Goal: Information Seeking & Learning: Learn about a topic

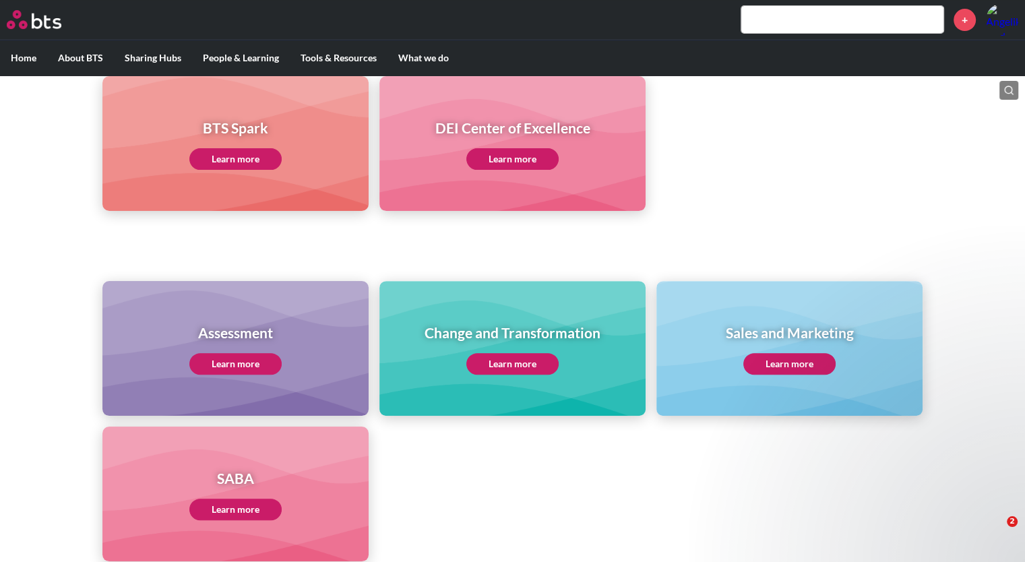
scroll to position [442, 0]
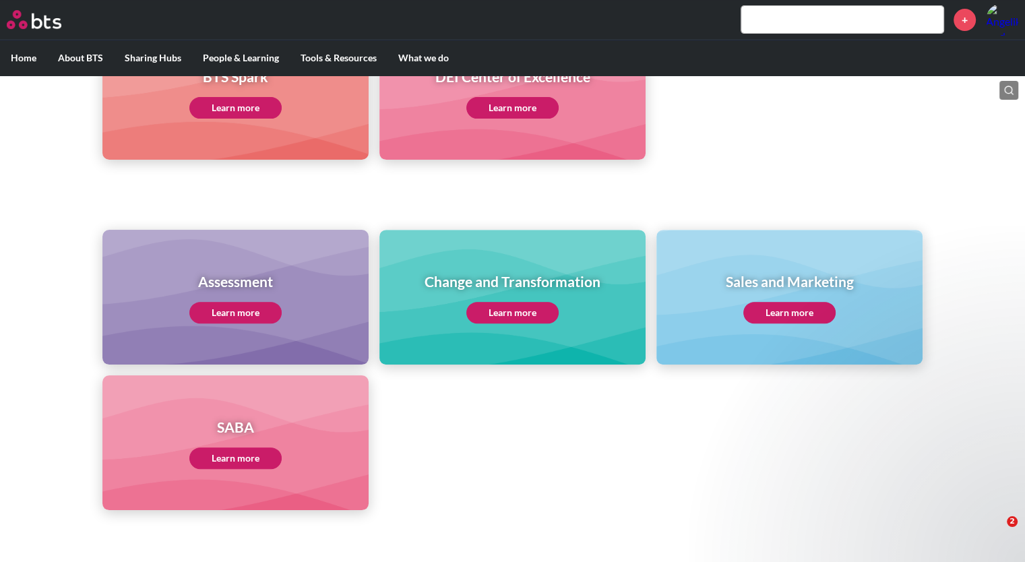
click at [790, 309] on link "Learn more" at bounding box center [789, 313] width 92 height 22
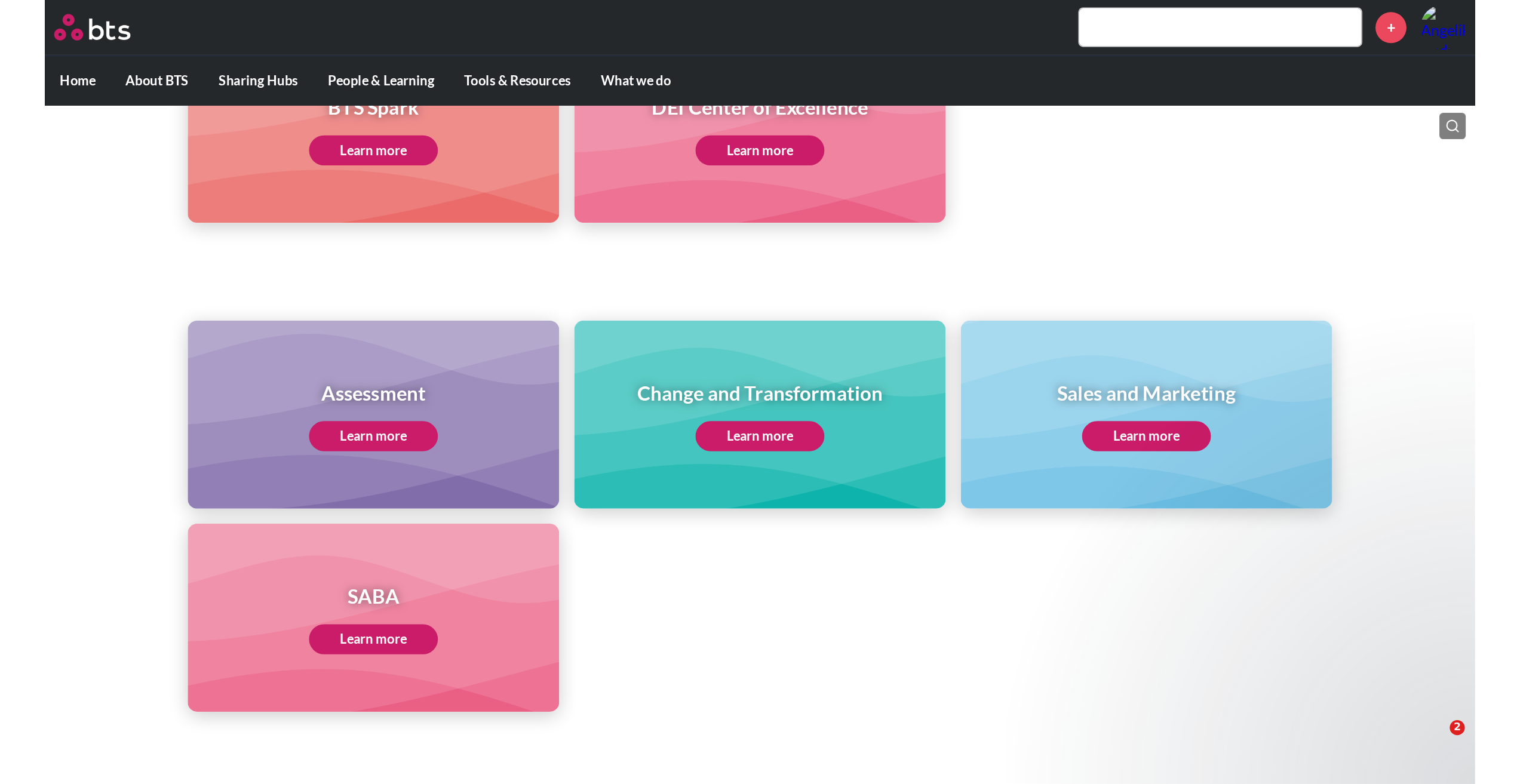
scroll to position [312, 0]
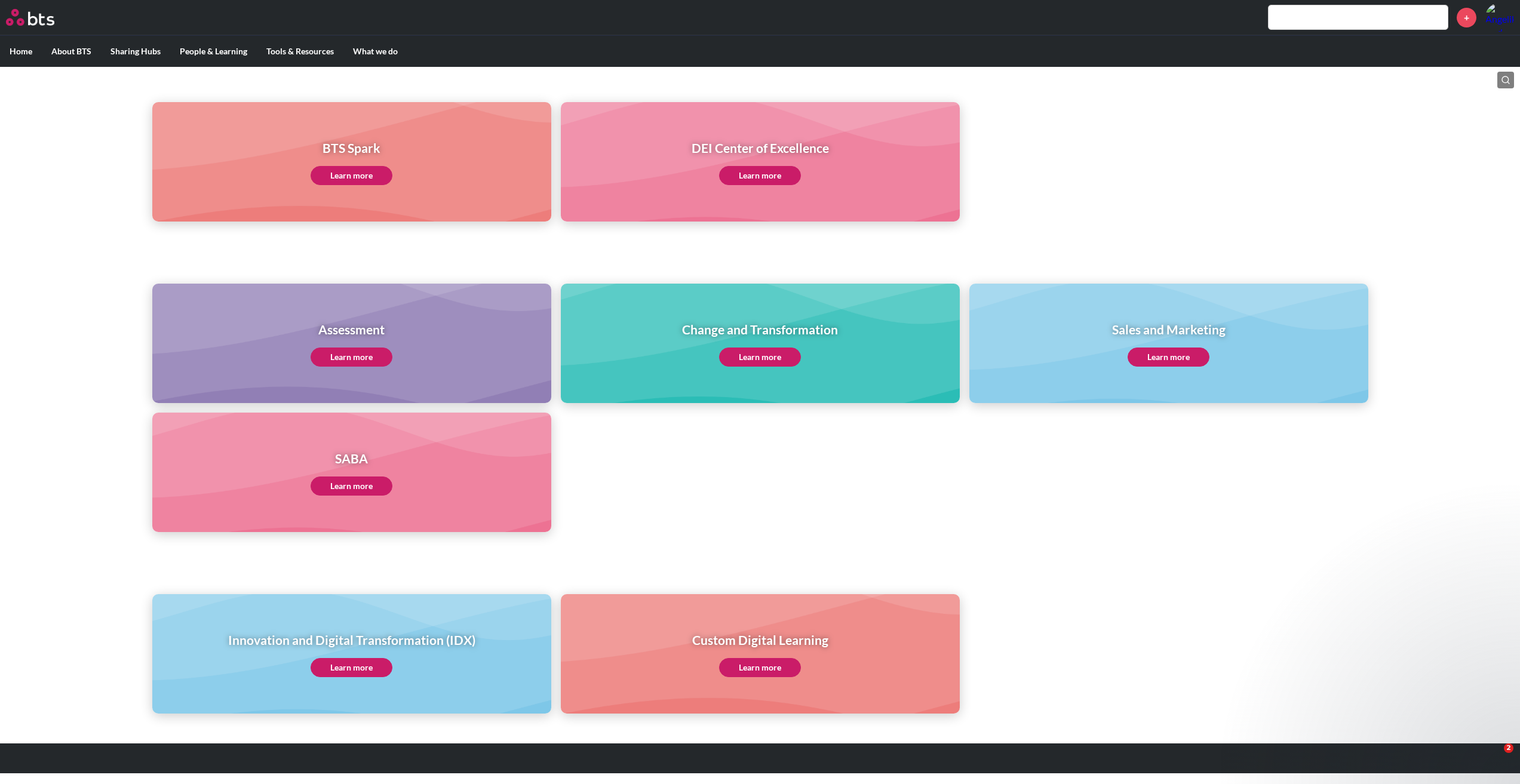
click at [370, 497] on link "Learn more" at bounding box center [351, 668] width 82 height 19
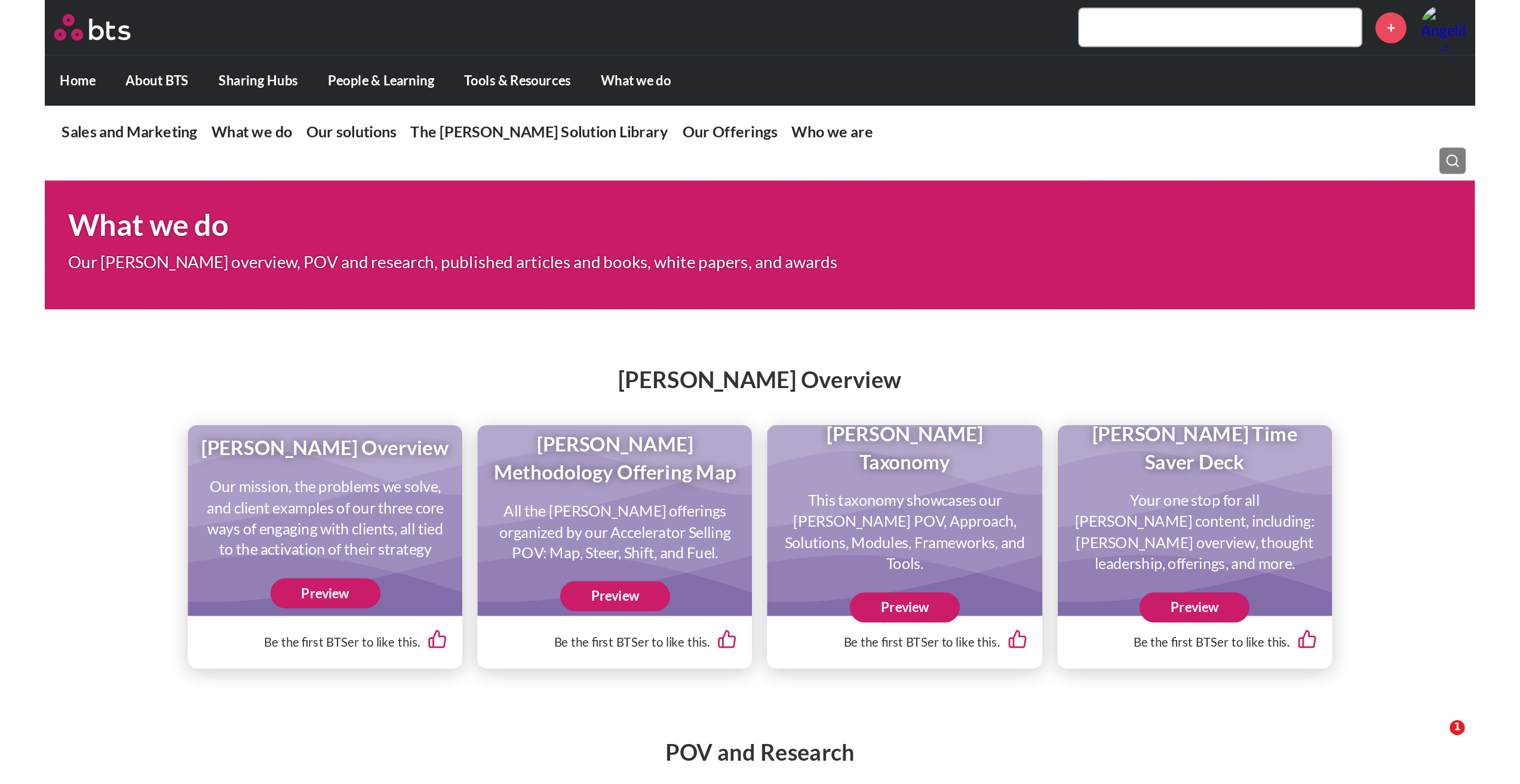
scroll to position [1134, 0]
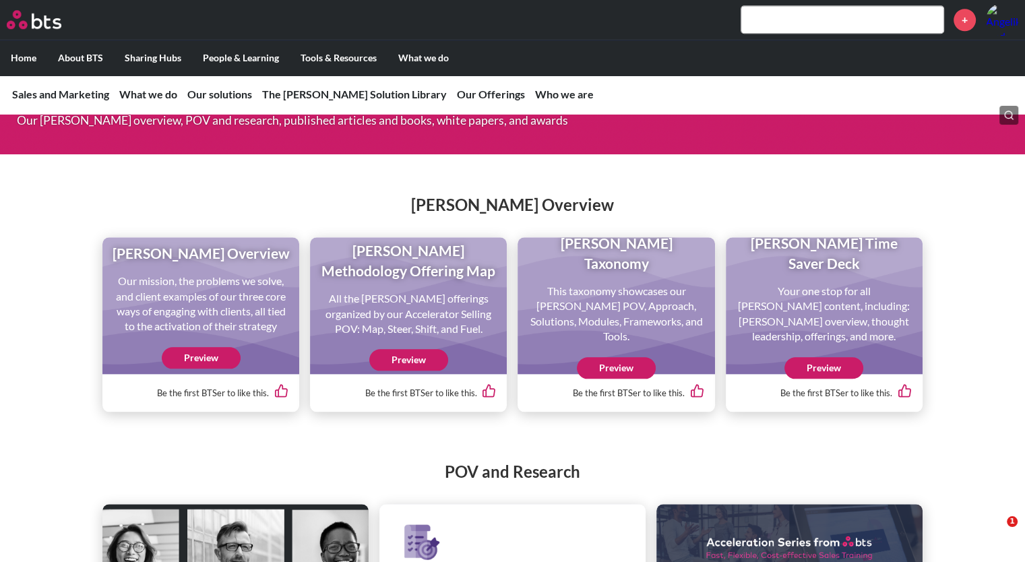
click at [813, 379] on link "Preview" at bounding box center [823, 368] width 79 height 22
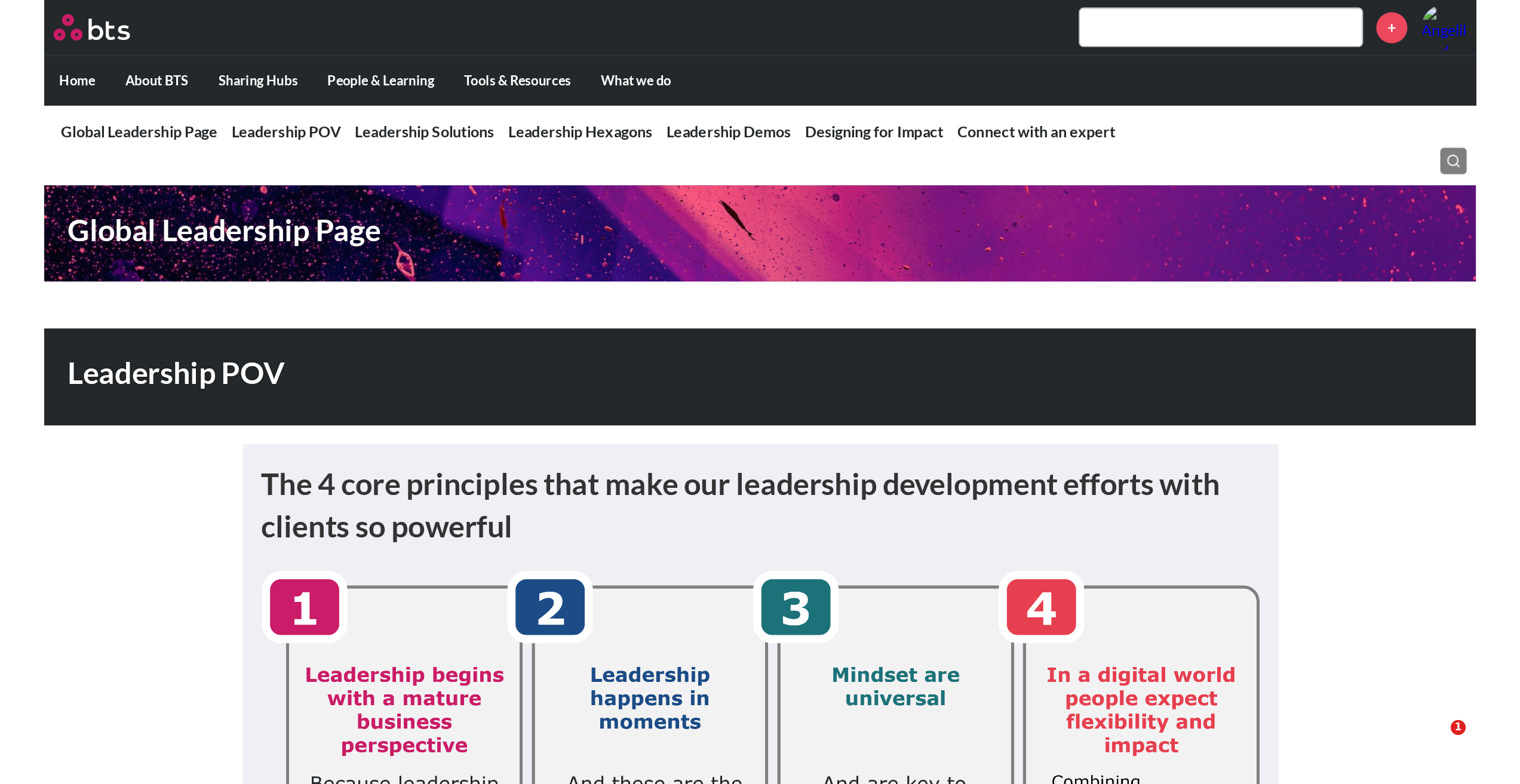
scroll to position [2349, 0]
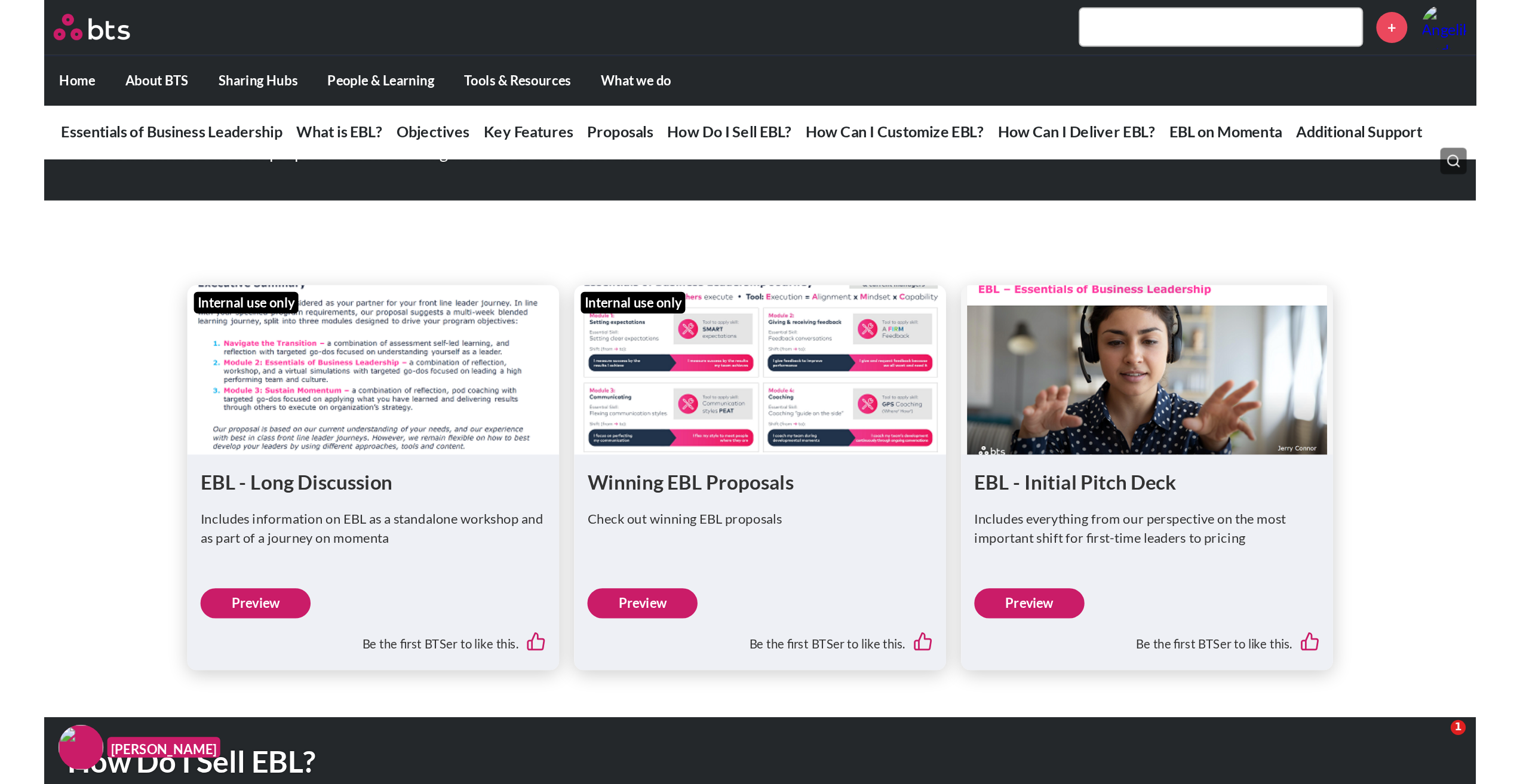
scroll to position [3137, 0]
